Goal: Task Accomplishment & Management: Manage account settings

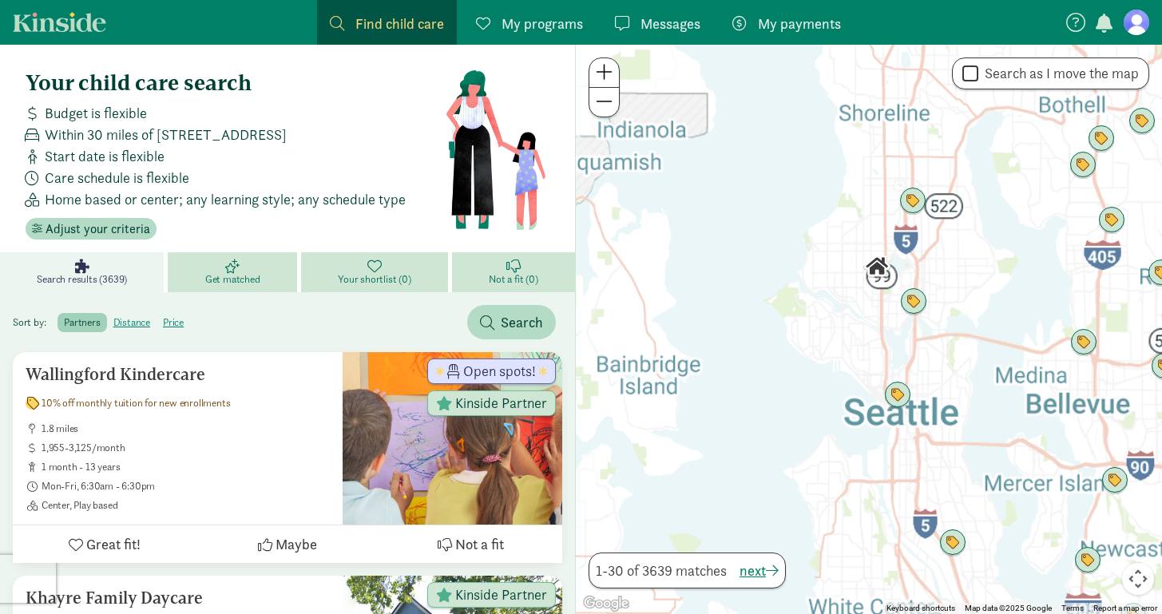
click at [796, 26] on span "My payments" at bounding box center [799, 24] width 83 height 22
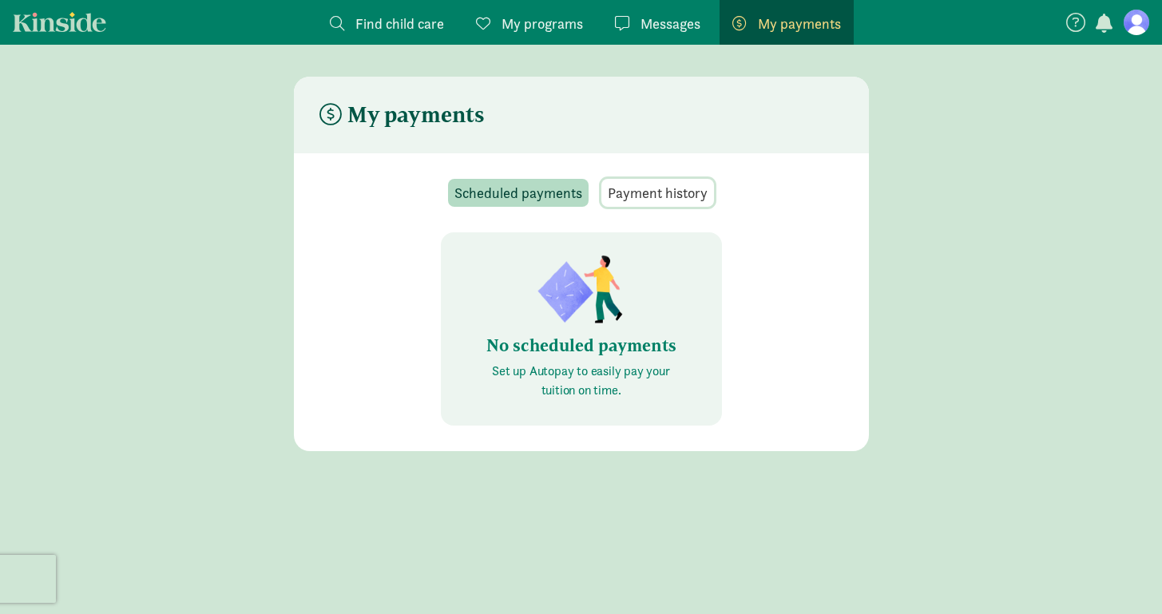
click at [653, 196] on span "Payment history" at bounding box center [658, 193] width 100 height 22
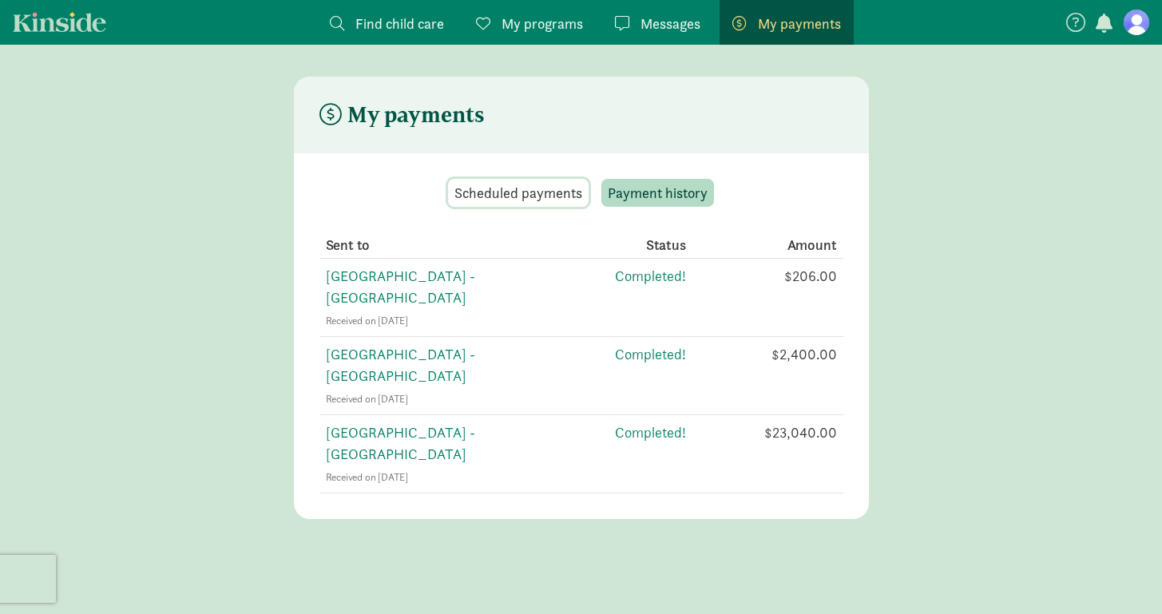
click at [507, 200] on span "Scheduled payments" at bounding box center [518, 193] width 128 height 22
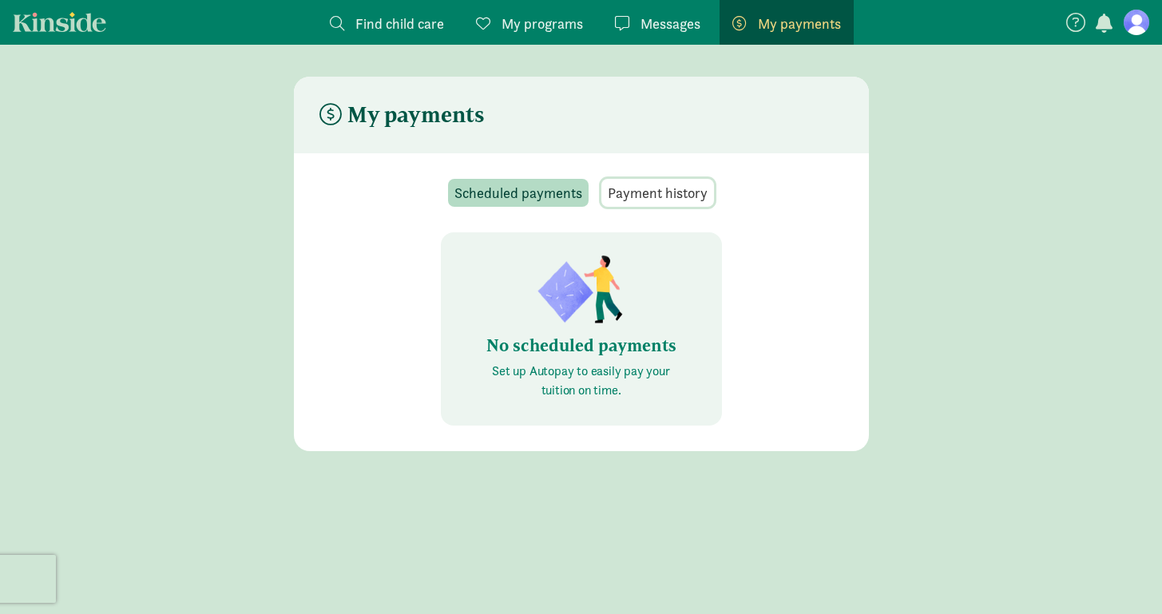
click at [654, 185] on span "Payment history" at bounding box center [658, 193] width 100 height 22
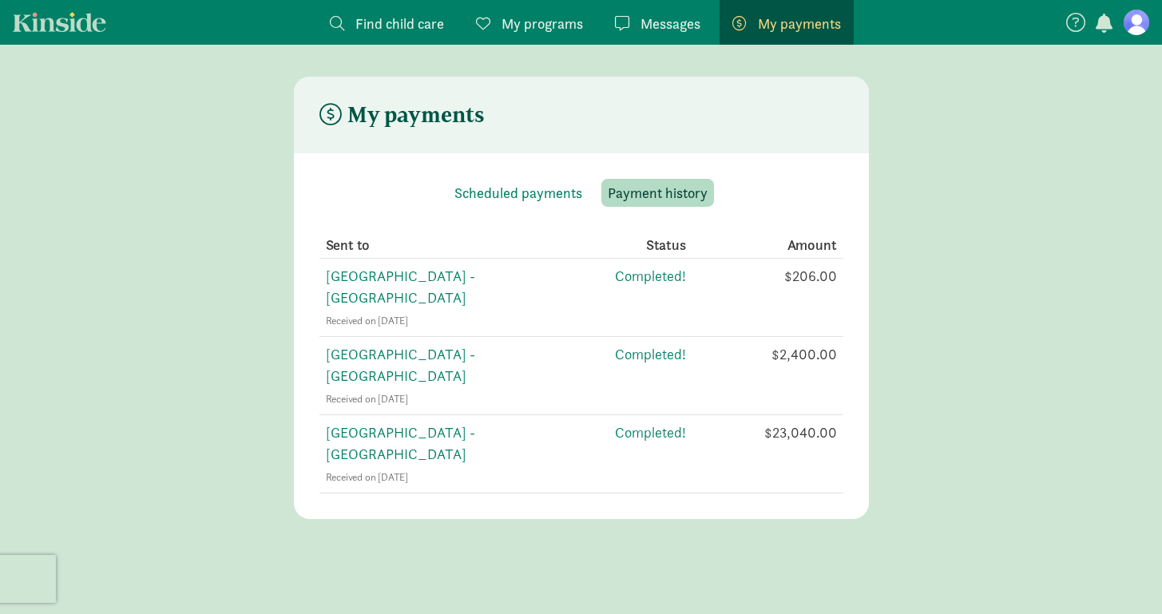
click at [523, 19] on span "My programs" at bounding box center [541, 24] width 81 height 22
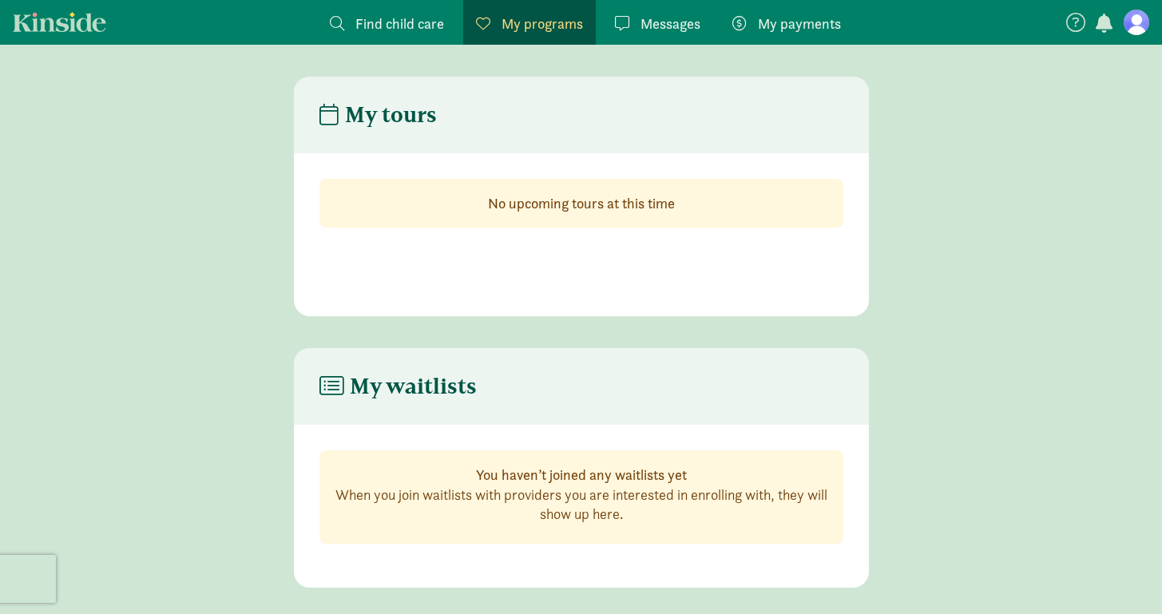
click at [675, 22] on span "Messages" at bounding box center [670, 24] width 60 height 22
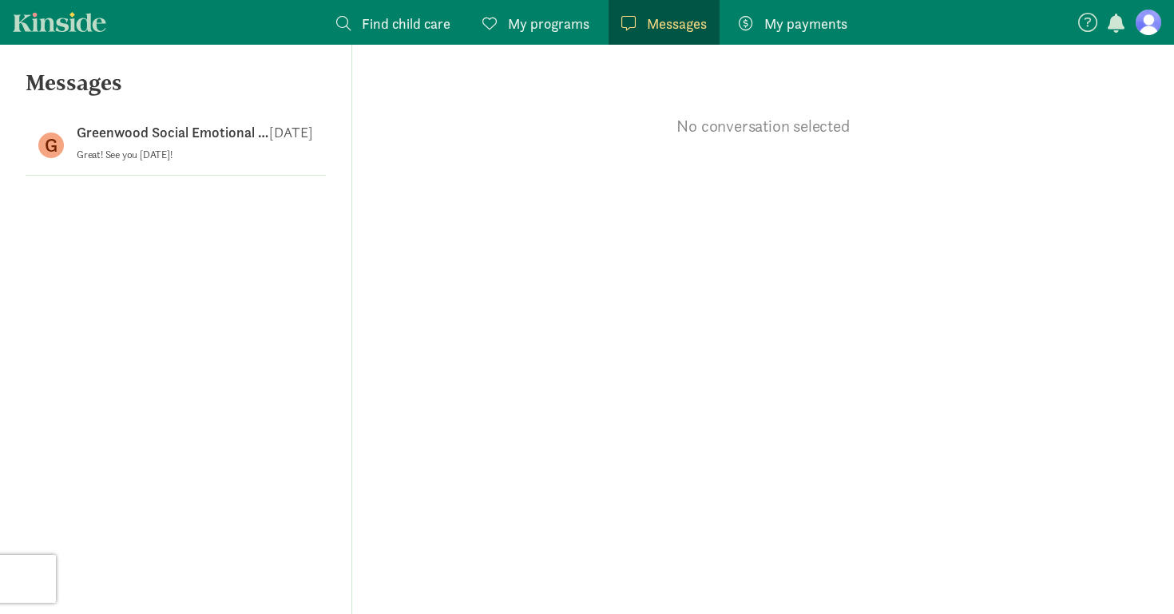
click at [1162, 26] on nav "Find child care Find My programs Programs Messages Messages My payments Pay" at bounding box center [587, 22] width 1174 height 45
click at [1143, 25] on figure at bounding box center [1148, 23] width 26 height 26
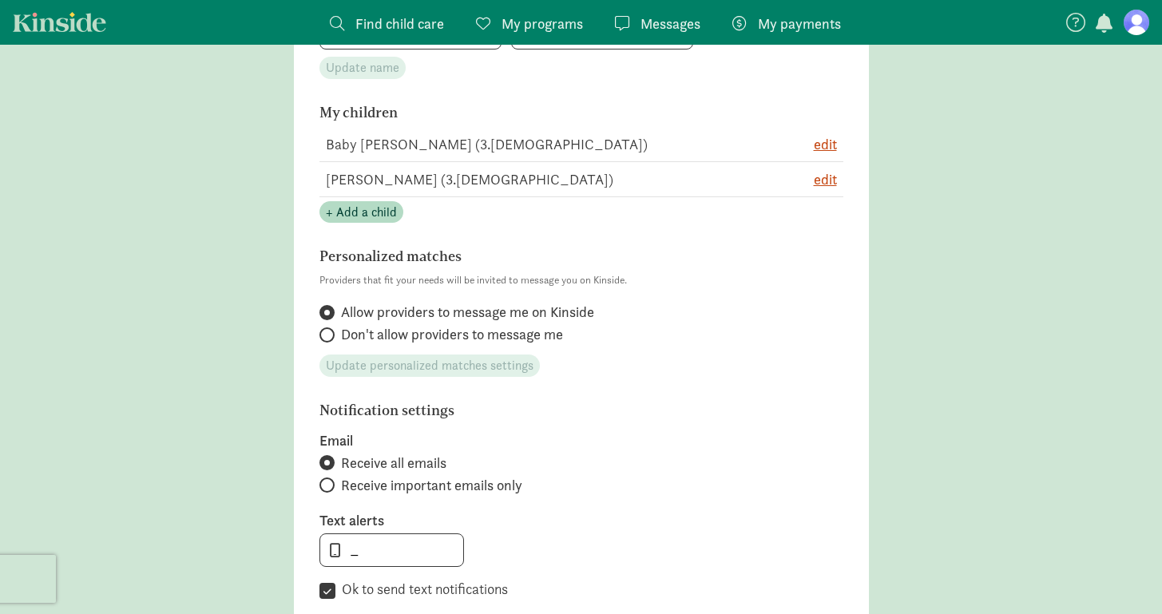
scroll to position [360, 0]
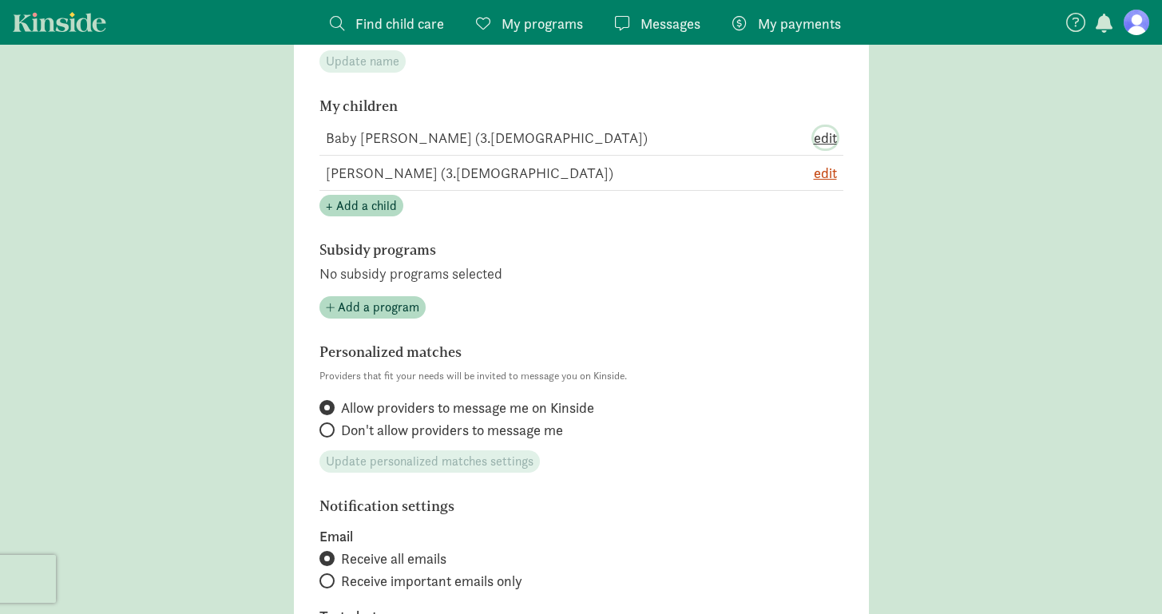
click at [815, 136] on span "edit" at bounding box center [825, 138] width 23 height 22
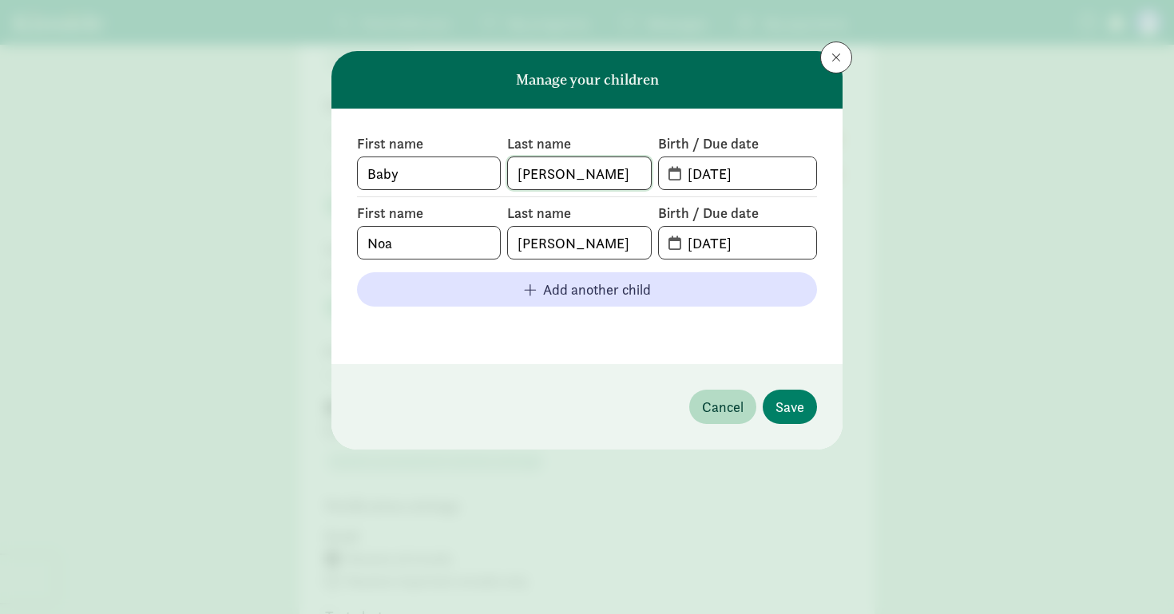
click at [573, 181] on input "[PERSON_NAME]" at bounding box center [579, 173] width 142 height 32
click at [441, 167] on input "Baby" at bounding box center [429, 173] width 142 height 32
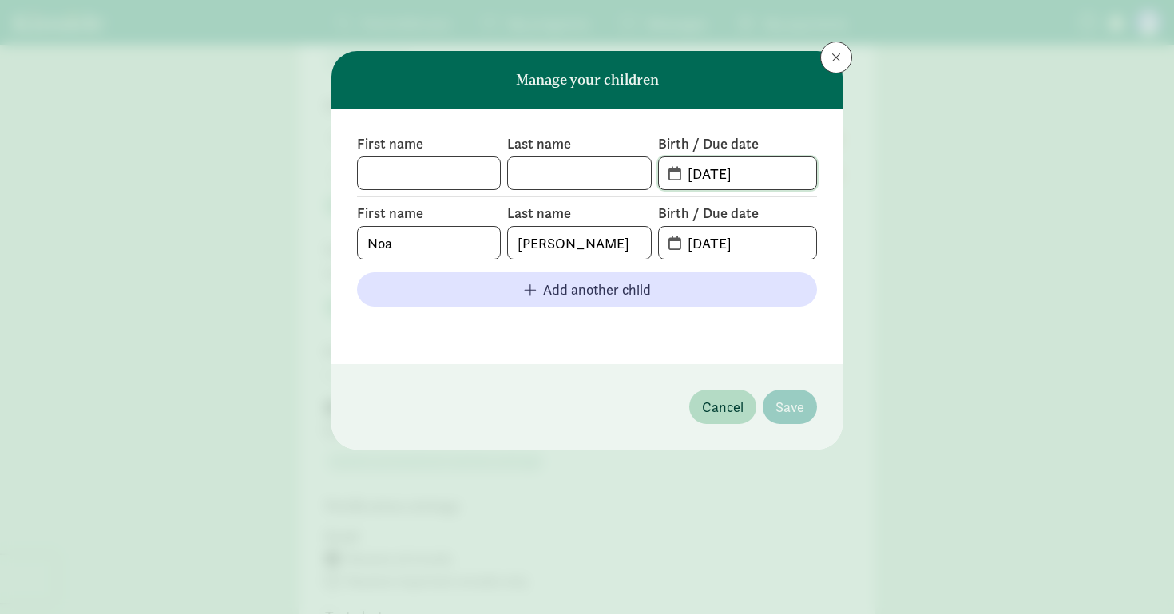
click at [708, 176] on input "[DATE]" at bounding box center [747, 173] width 138 height 32
type input "[DATE]"
click at [714, 176] on input "[DATE]" at bounding box center [747, 173] width 138 height 32
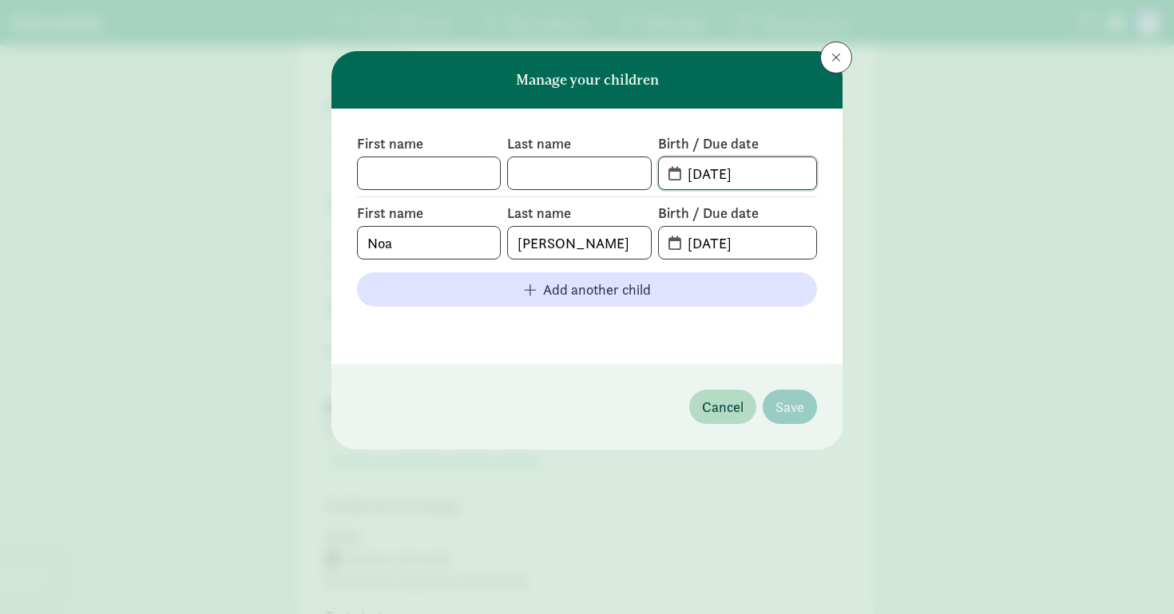
click at [714, 176] on input "[DATE]" at bounding box center [747, 173] width 138 height 32
click at [637, 354] on div "First name Last name Birth / Due date First name Noa Last name [PERSON_NAME] Bi…" at bounding box center [586, 237] width 511 height 256
click at [715, 404] on span "Cancel" at bounding box center [723, 407] width 42 height 22
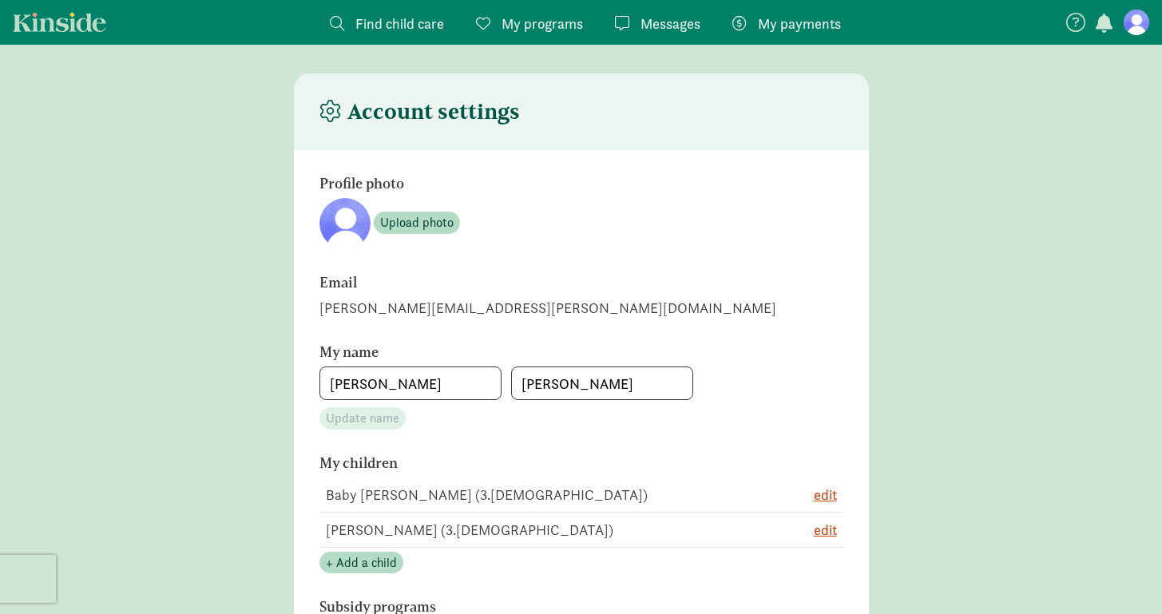
scroll to position [0, 0]
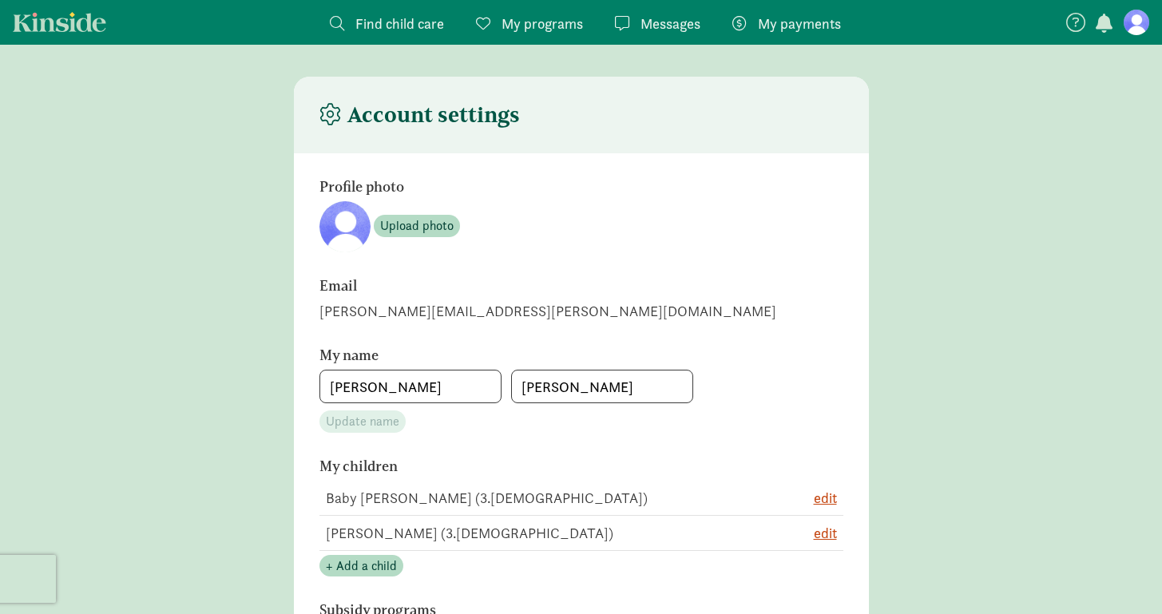
click at [776, 19] on span "My payments" at bounding box center [799, 24] width 83 height 22
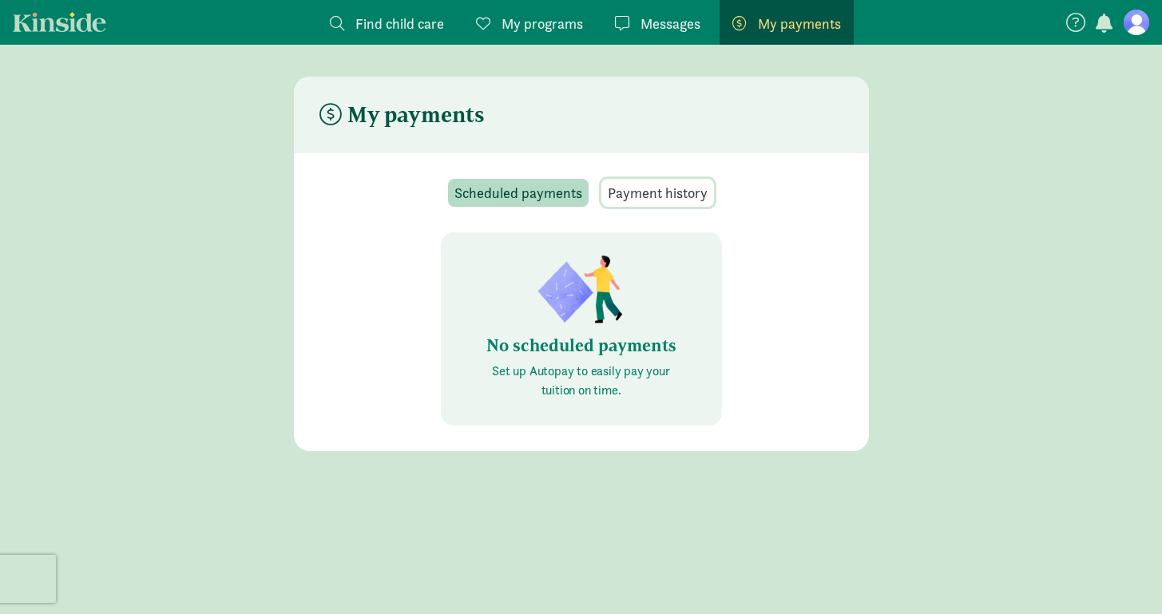
click at [668, 196] on span "Payment history" at bounding box center [658, 193] width 100 height 22
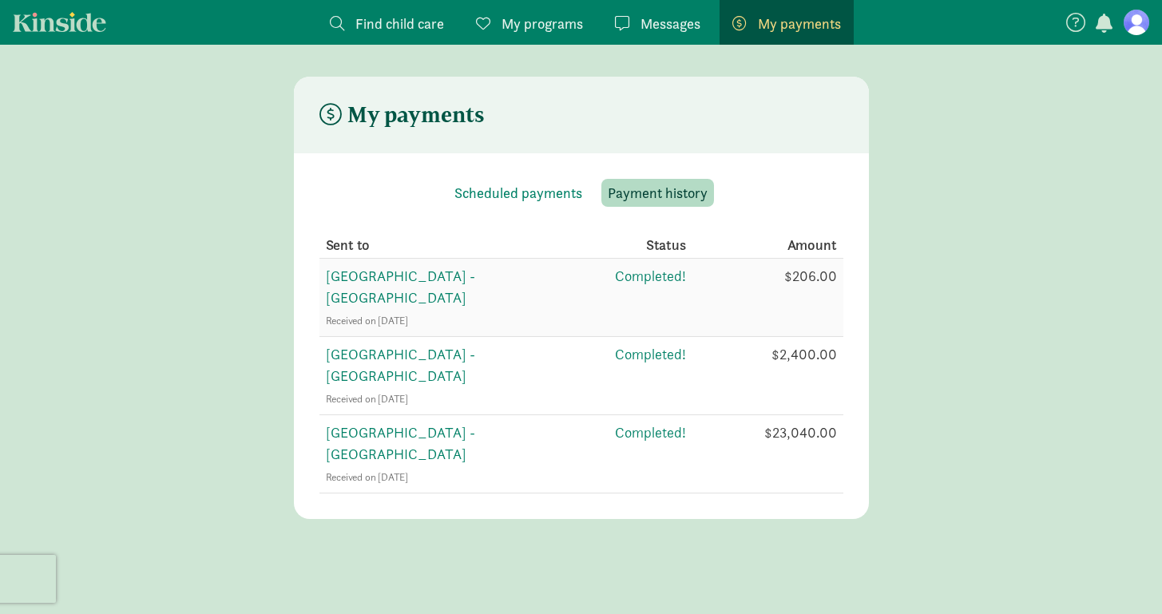
click at [399, 279] on span "[GEOGRAPHIC_DATA] - [GEOGRAPHIC_DATA]" at bounding box center [400, 287] width 149 height 40
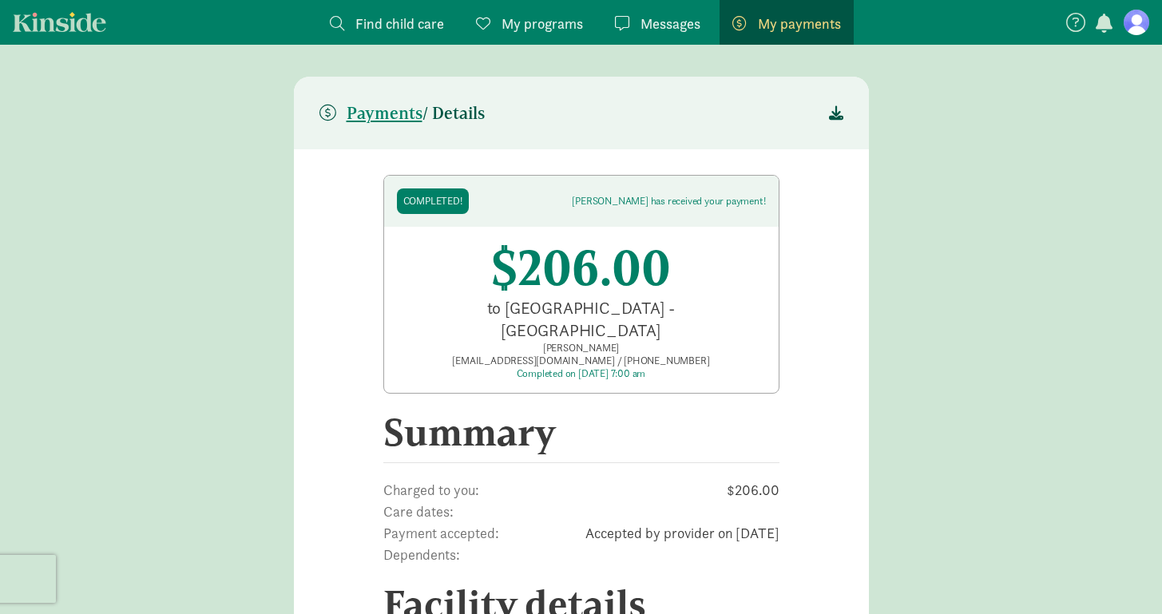
click at [771, 22] on span "My payments" at bounding box center [799, 24] width 83 height 22
